Goal: Task Accomplishment & Management: Use online tool/utility

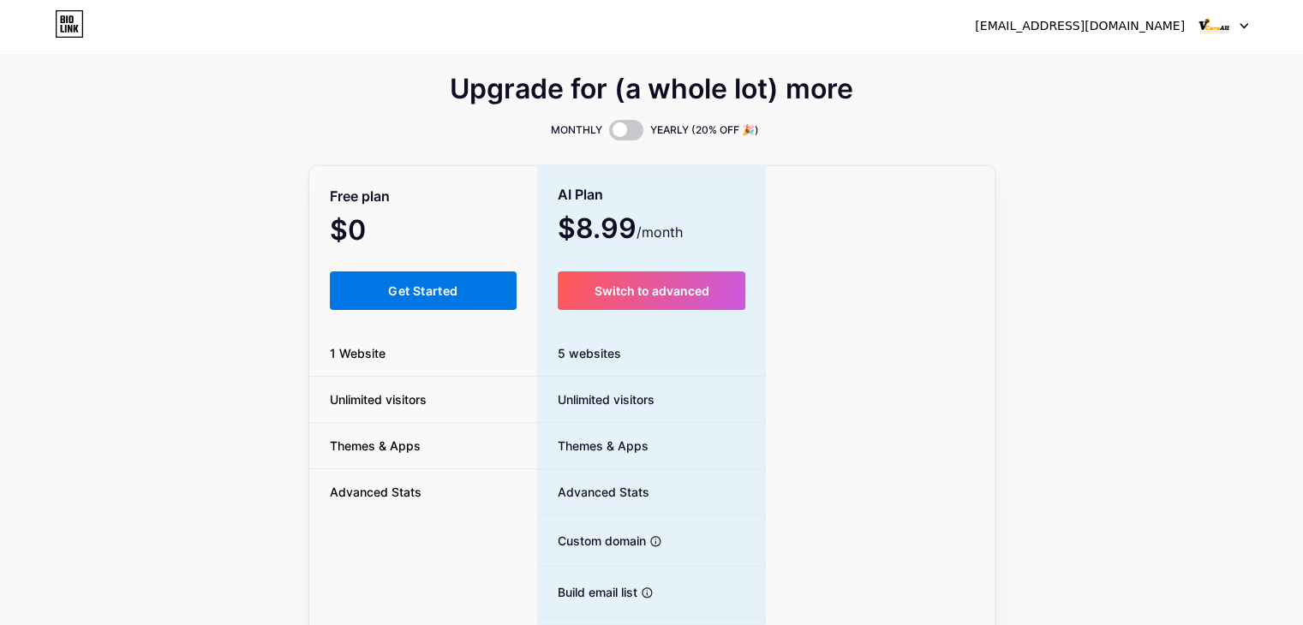
click at [381, 287] on button "Get Started" at bounding box center [424, 291] width 188 height 39
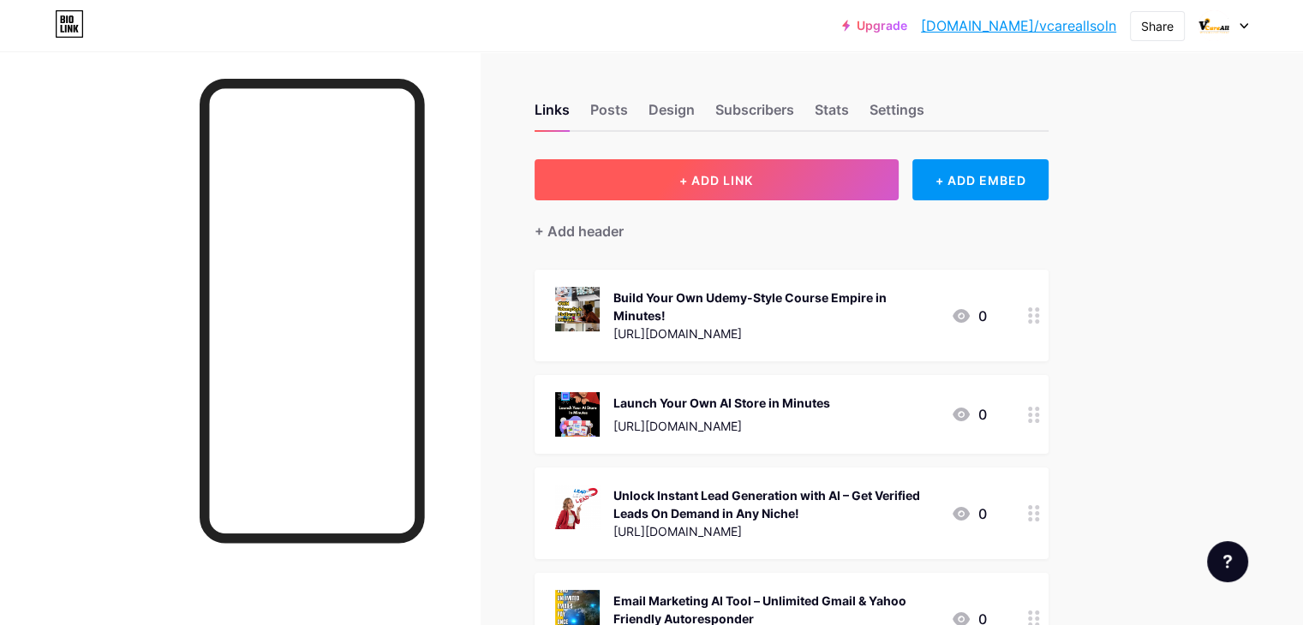
click at [783, 164] on button "+ ADD LINK" at bounding box center [717, 179] width 364 height 41
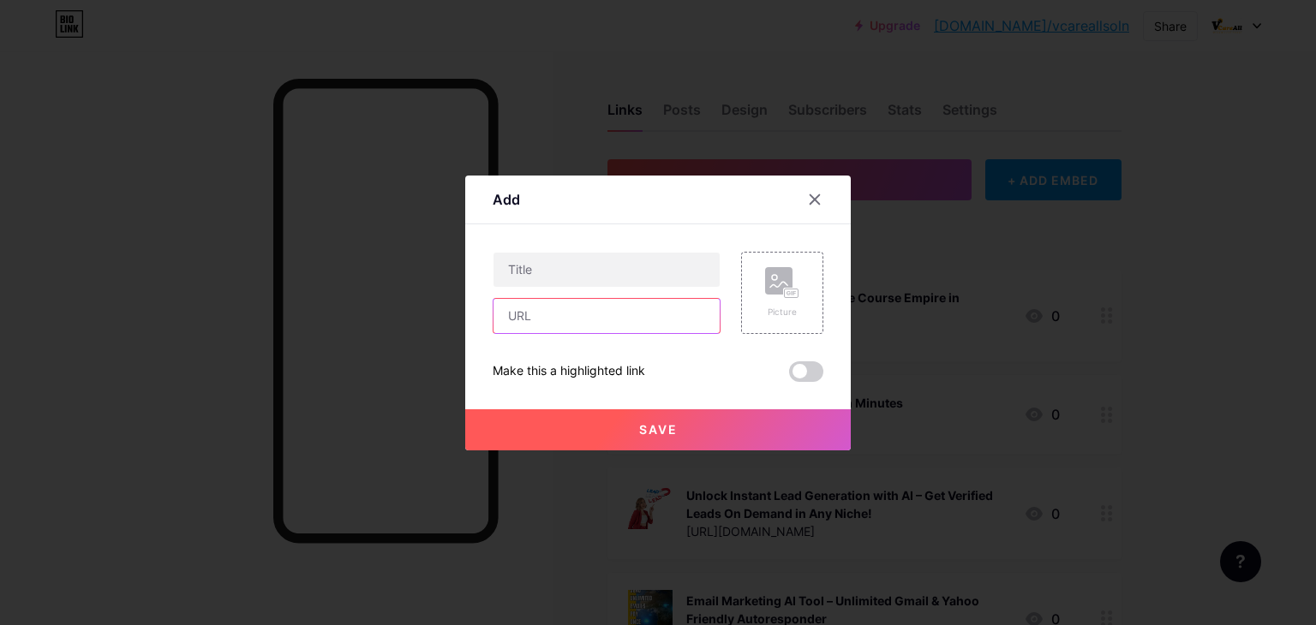
click at [539, 320] on input "text" at bounding box center [606, 316] width 226 height 34
paste input "[URL][DOMAIN_NAME]"
type input "[URL][DOMAIN_NAME]"
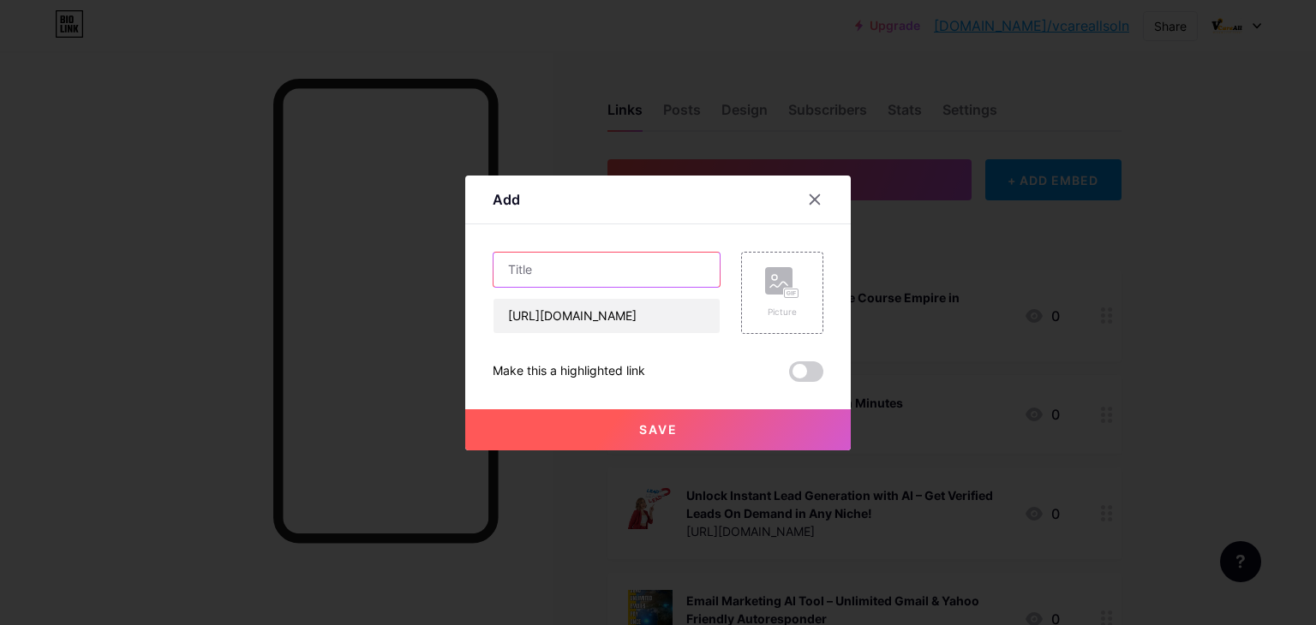
click at [591, 266] on input "text" at bounding box center [606, 270] width 226 height 34
paste input "Start Your Own AI SaaS Business in 24 Hours – No Tech Needed!"
type input "Start Your Own AI SaaS Business in 24 Hours – No Tech Needed!"
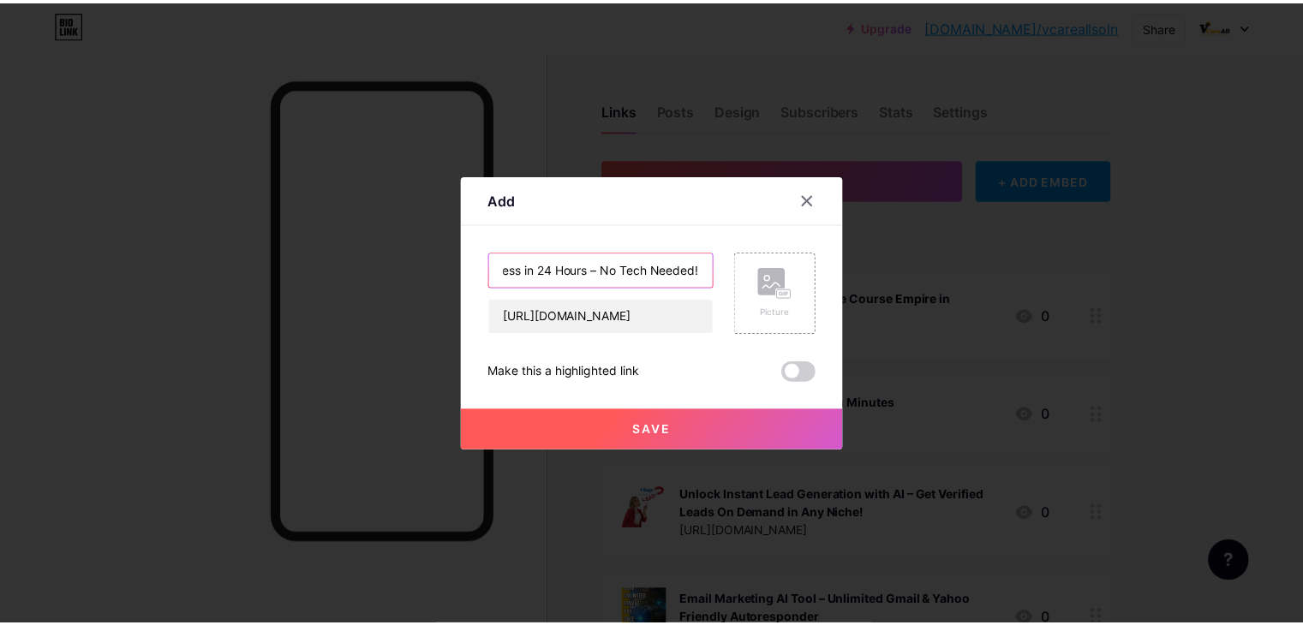
scroll to position [0, 0]
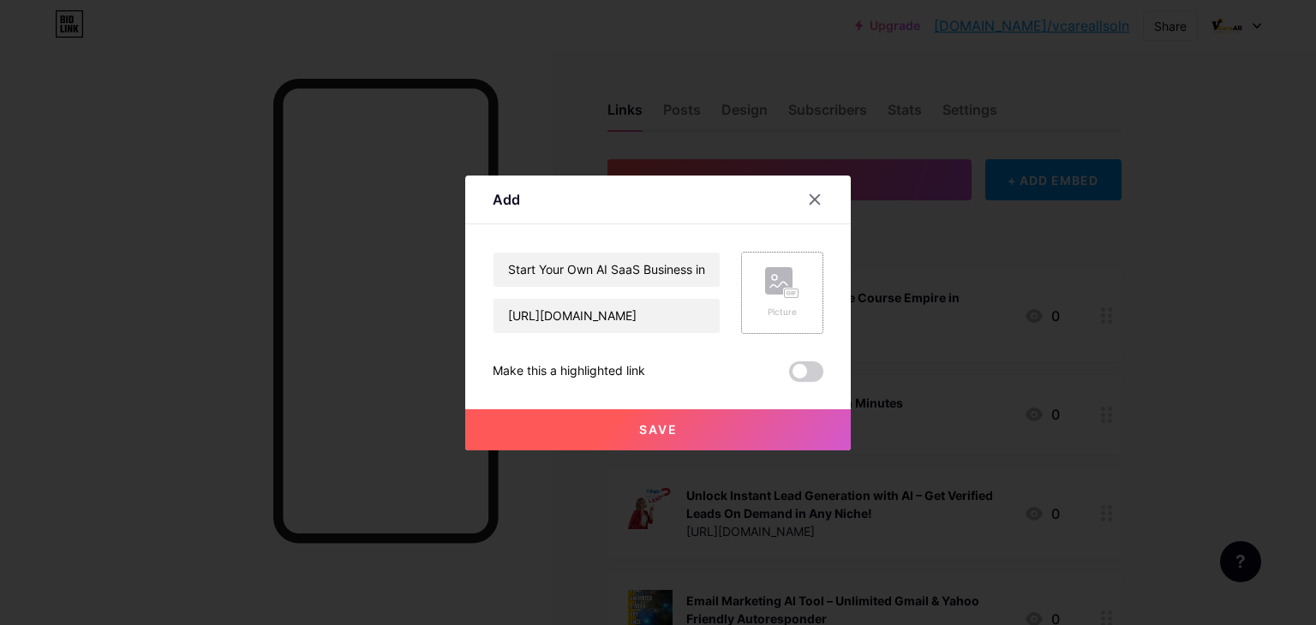
click at [770, 302] on div "Picture" at bounding box center [782, 292] width 34 height 51
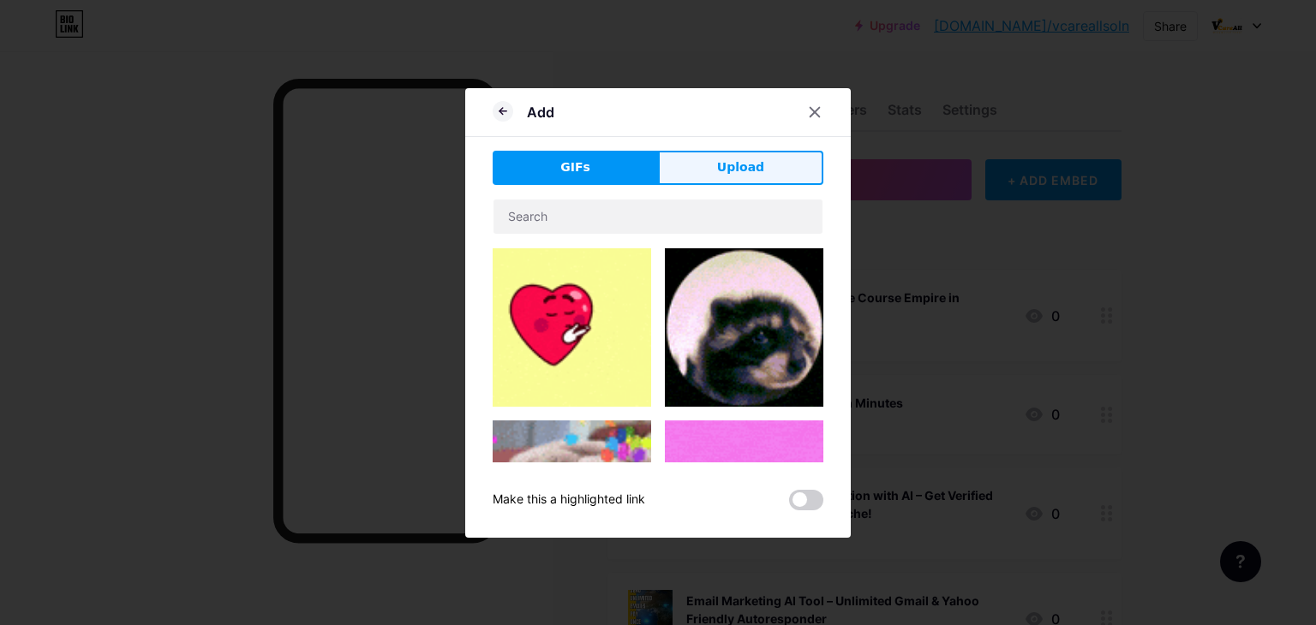
click at [744, 171] on span "Upload" at bounding box center [740, 167] width 47 height 18
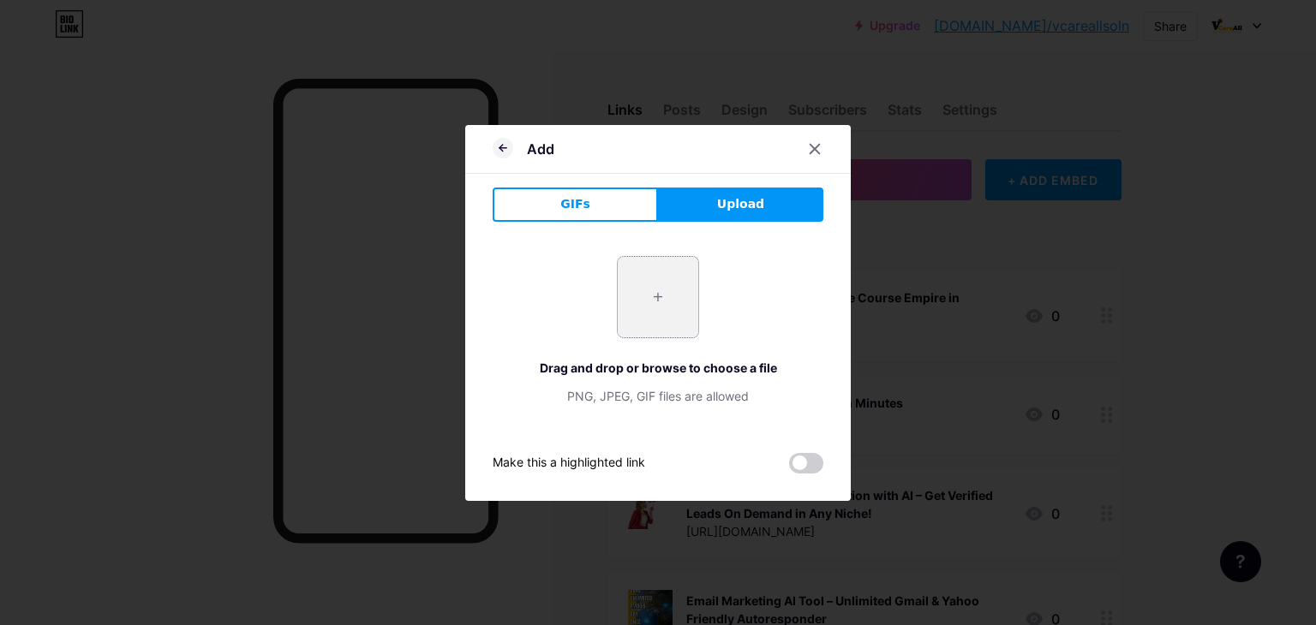
click at [648, 289] on input "file" at bounding box center [658, 297] width 81 height 81
type input "C:\fakepath\Behind the Scenes Mobile Video in Blue Black Modern Type Style.png"
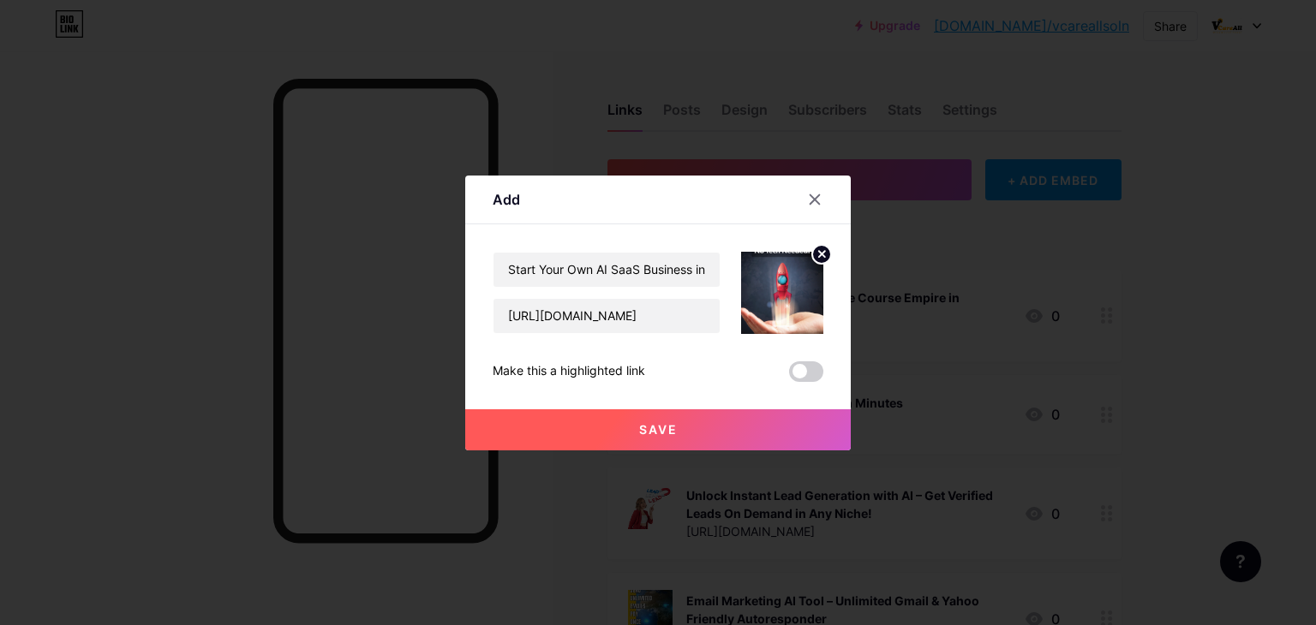
click at [649, 427] on span "Save" at bounding box center [658, 429] width 39 height 15
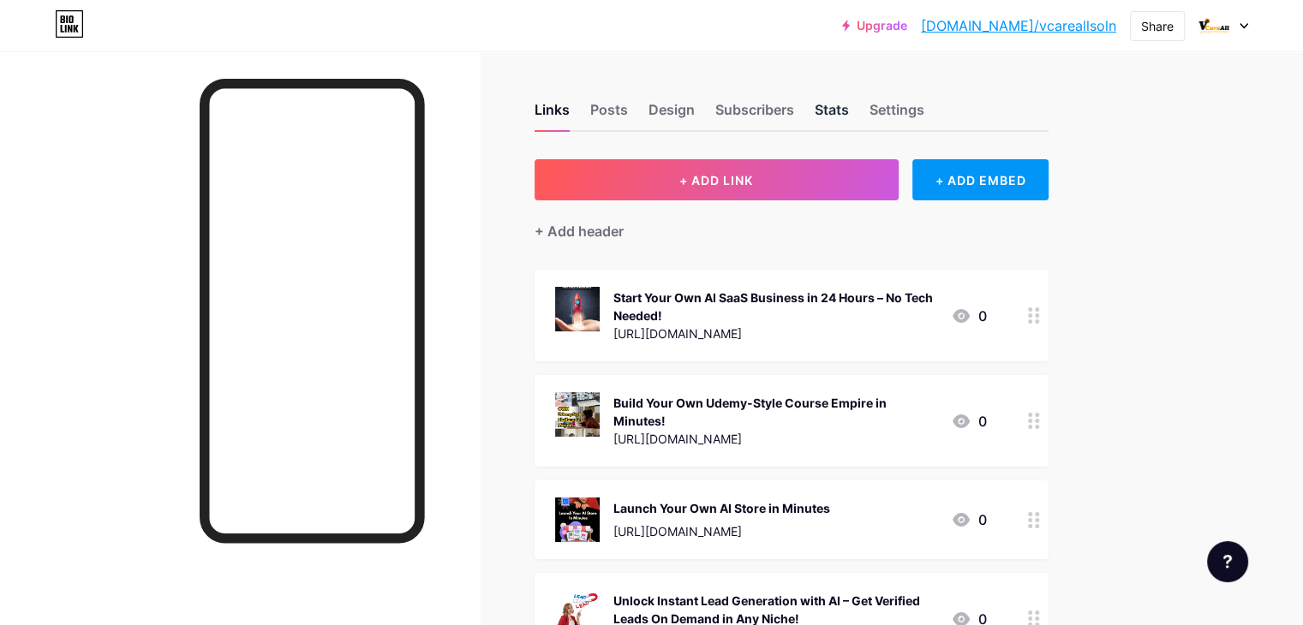
click at [849, 107] on div "Stats" at bounding box center [832, 114] width 34 height 31
